Goal: Task Accomplishment & Management: Use online tool/utility

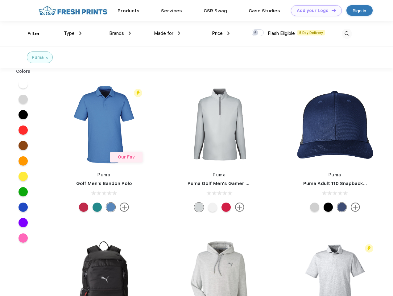
scroll to position [0, 0]
click at [314, 10] on link "Add your Logo Design Tool" at bounding box center [316, 10] width 51 height 11
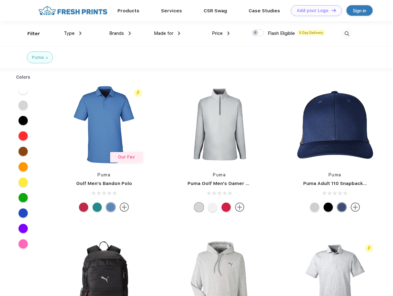
click at [0, 0] on div "Design Tool" at bounding box center [0, 0] width 0 height 0
click at [331, 10] on link "Add your Logo Design Tool" at bounding box center [316, 10] width 51 height 11
click at [30, 34] on div "Filter" at bounding box center [33, 33] width 13 height 7
click at [73, 33] on span "Type" at bounding box center [69, 34] width 11 height 6
click at [120, 33] on span "Brands" at bounding box center [116, 34] width 15 height 6
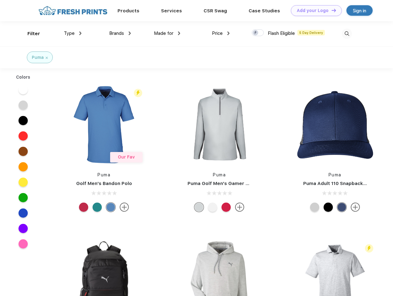
click at [167, 33] on span "Made for" at bounding box center [163, 34] width 19 height 6
click at [221, 33] on span "Price" at bounding box center [217, 34] width 11 height 6
click at [258, 33] on div at bounding box center [258, 32] width 12 height 7
click at [256, 33] on input "checkbox" at bounding box center [254, 31] width 4 height 4
click at [347, 34] on img at bounding box center [347, 34] width 10 height 10
